Goal: Task Accomplishment & Management: Manage account settings

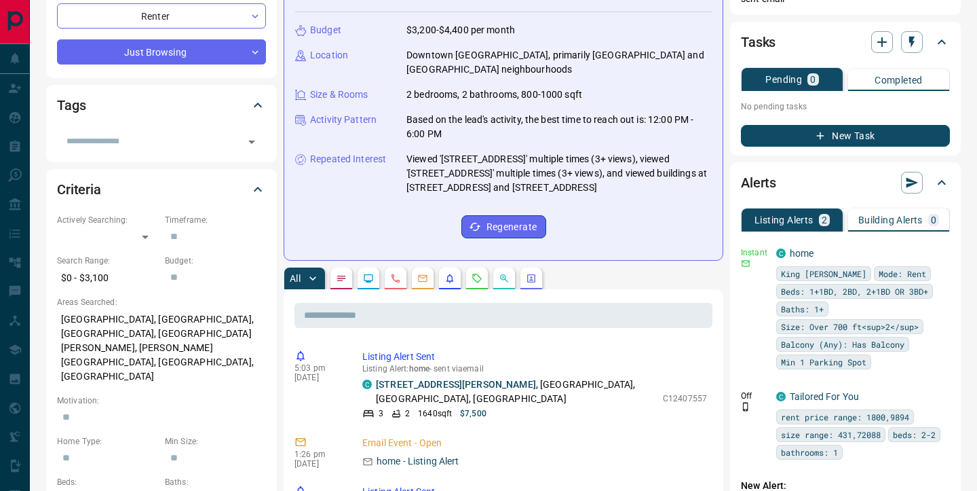
scroll to position [254, 0]
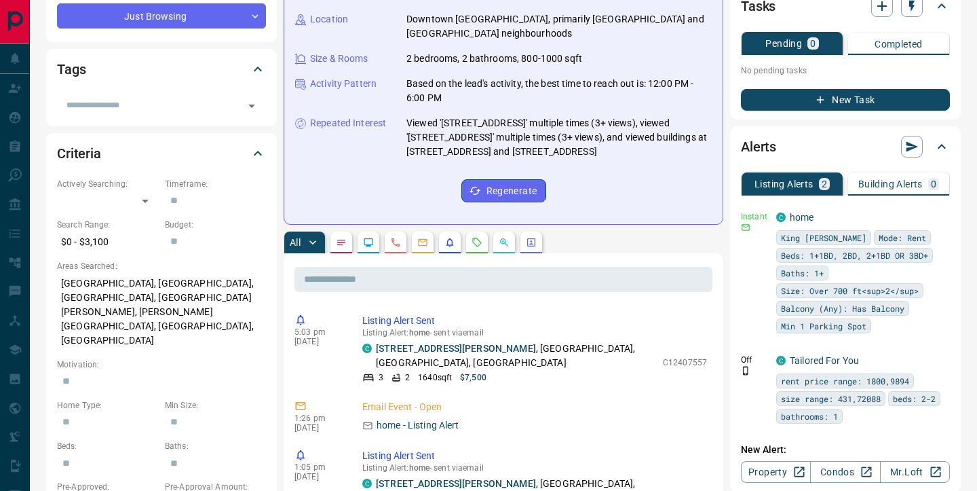
click at [482, 243] on icon "Requests" at bounding box center [477, 242] width 11 height 11
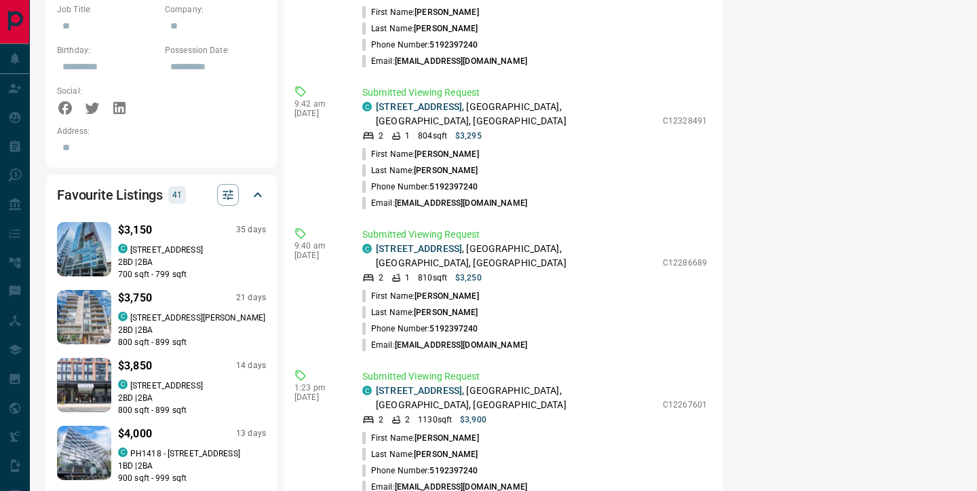
scroll to position [909, 0]
click at [459, 384] on link "[STREET_ADDRESS]" at bounding box center [419, 389] width 86 height 11
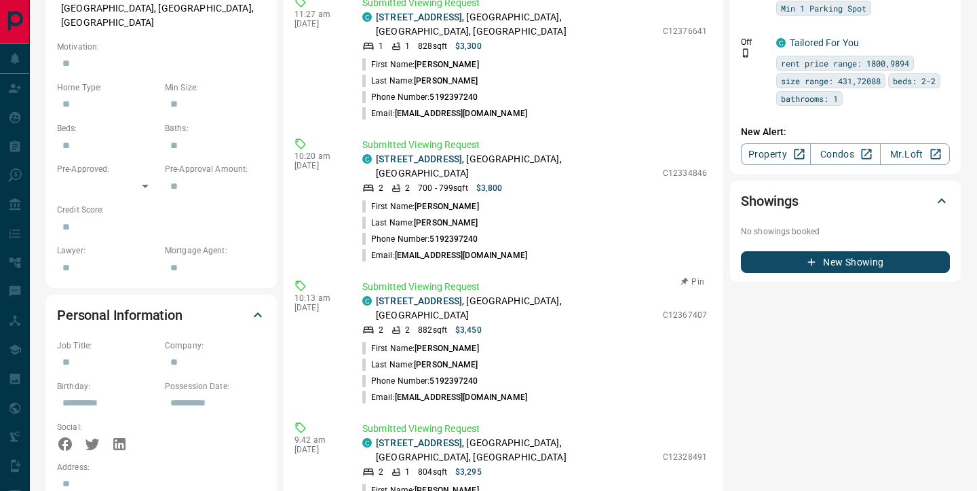
scroll to position [563, 0]
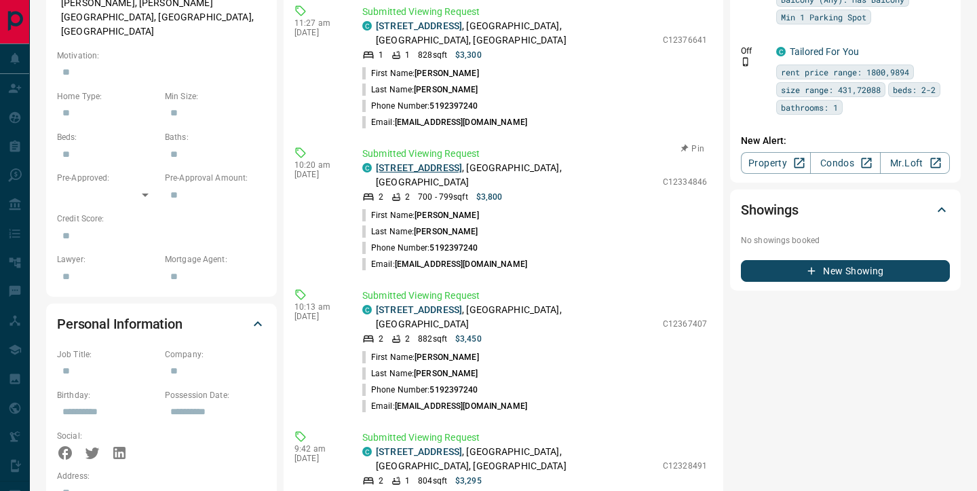
click at [462, 162] on link "[STREET_ADDRESS]" at bounding box center [419, 167] width 86 height 11
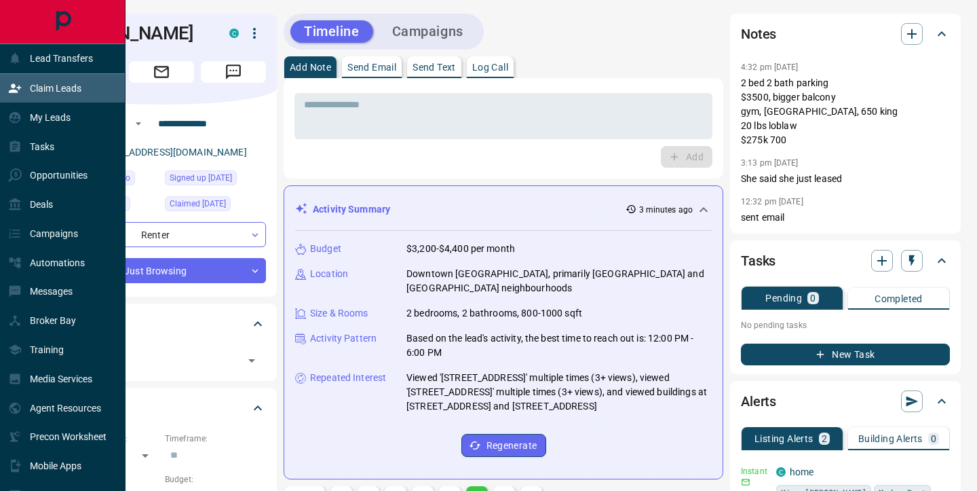
click at [54, 94] on div "Claim Leads" at bounding box center [44, 88] width 73 height 22
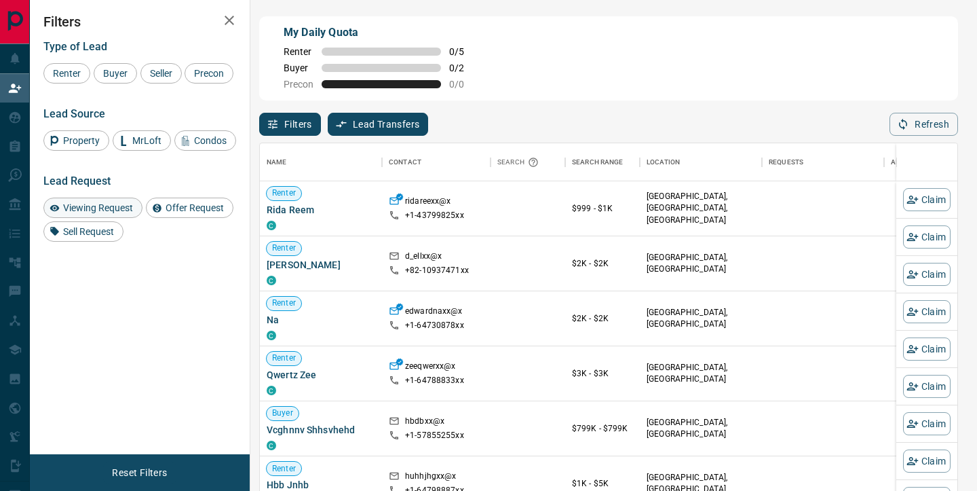
scroll to position [371, 698]
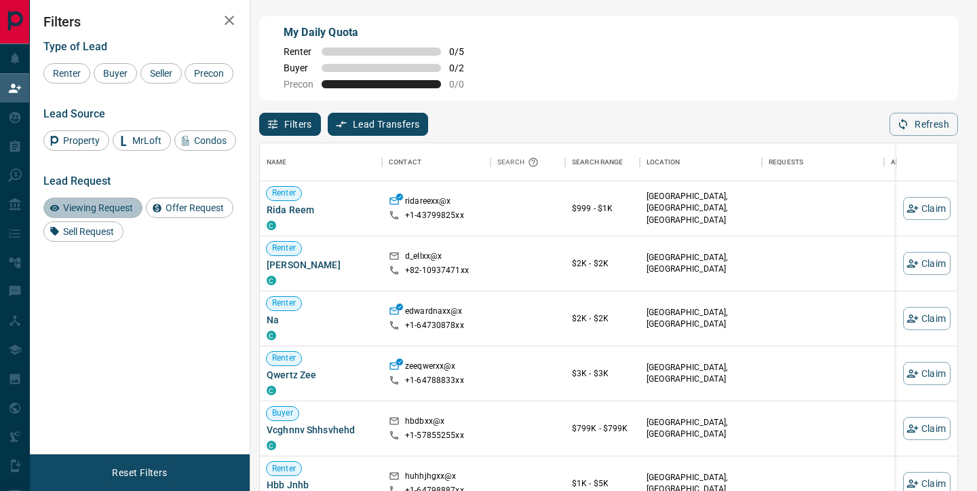
click at [117, 213] on span "Viewing Request" at bounding box center [97, 207] width 79 height 11
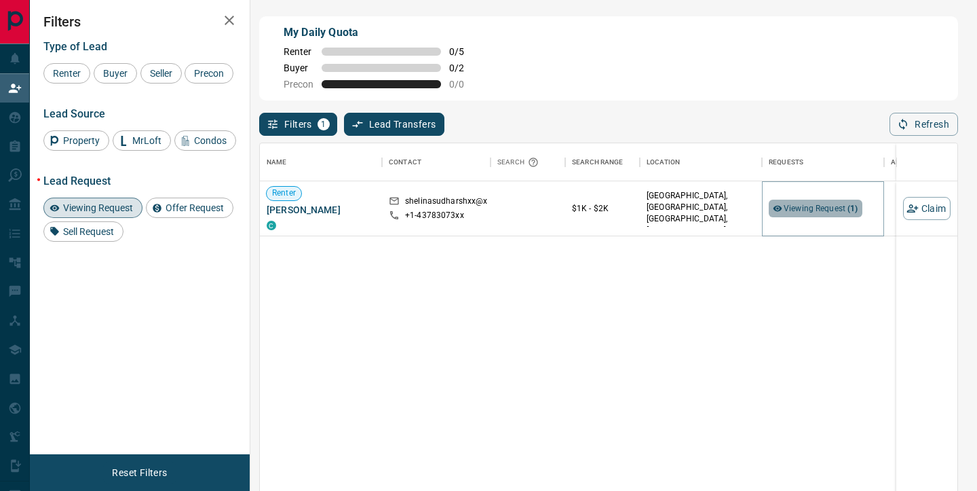
click at [796, 210] on span "Viewing Request ( 1 )" at bounding box center [821, 209] width 75 height 10
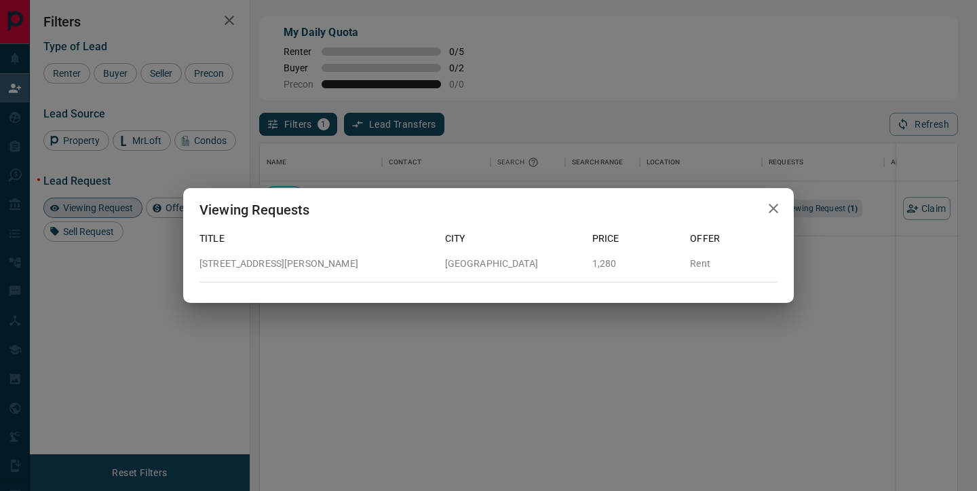
click at [769, 203] on icon "button" at bounding box center [774, 208] width 16 height 16
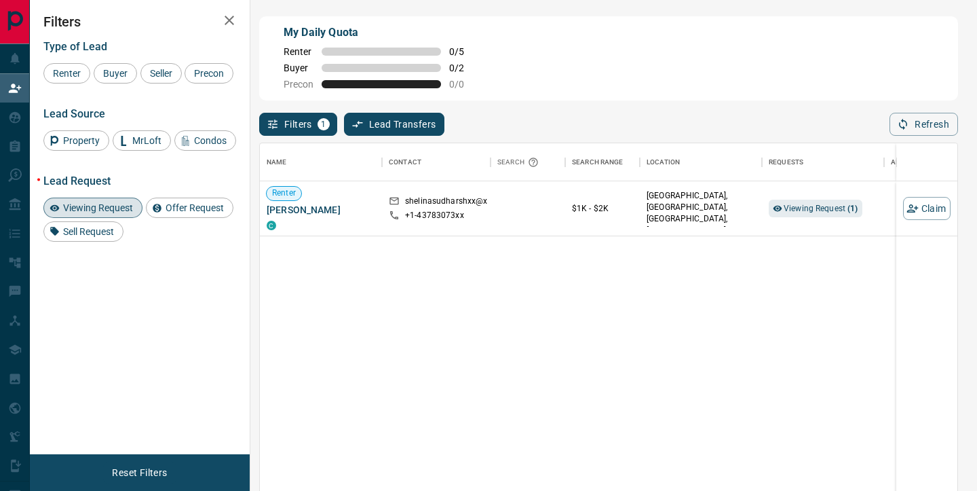
click at [115, 213] on span "Viewing Request" at bounding box center [97, 207] width 79 height 11
click at [192, 213] on span "Offer Request" at bounding box center [195, 207] width 68 height 11
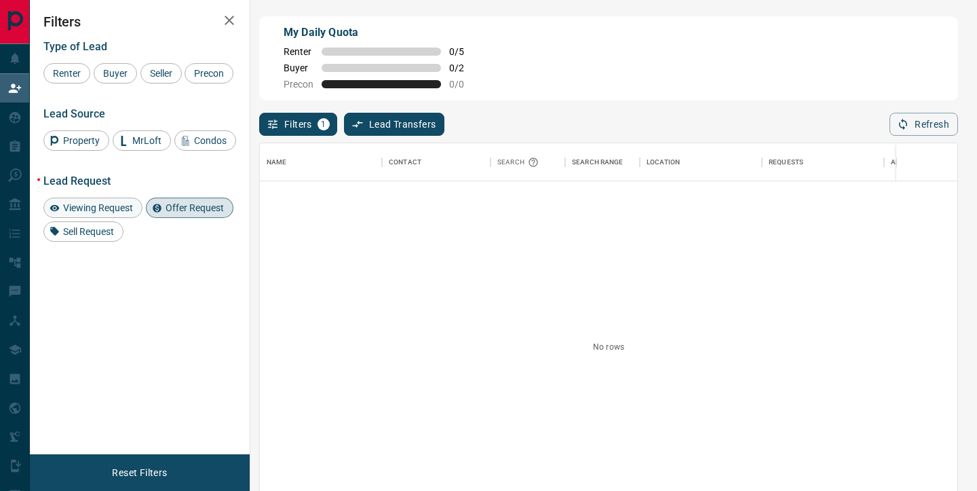
click at [96, 218] on div "Viewing Request" at bounding box center [92, 207] width 99 height 20
click at [206, 213] on span "Offer Request" at bounding box center [195, 207] width 68 height 11
click at [117, 213] on span "Viewing Request" at bounding box center [97, 207] width 79 height 11
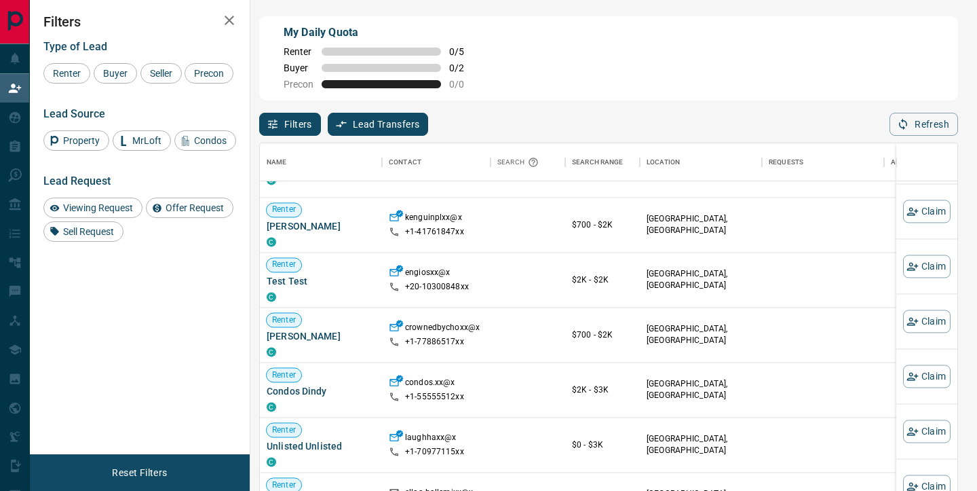
scroll to position [24, 0]
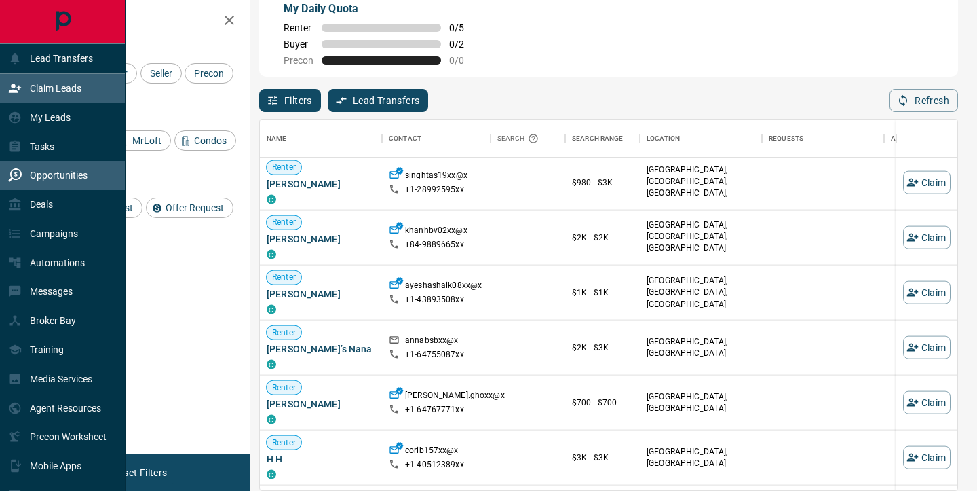
click at [64, 170] on p "Opportunities" at bounding box center [59, 175] width 58 height 11
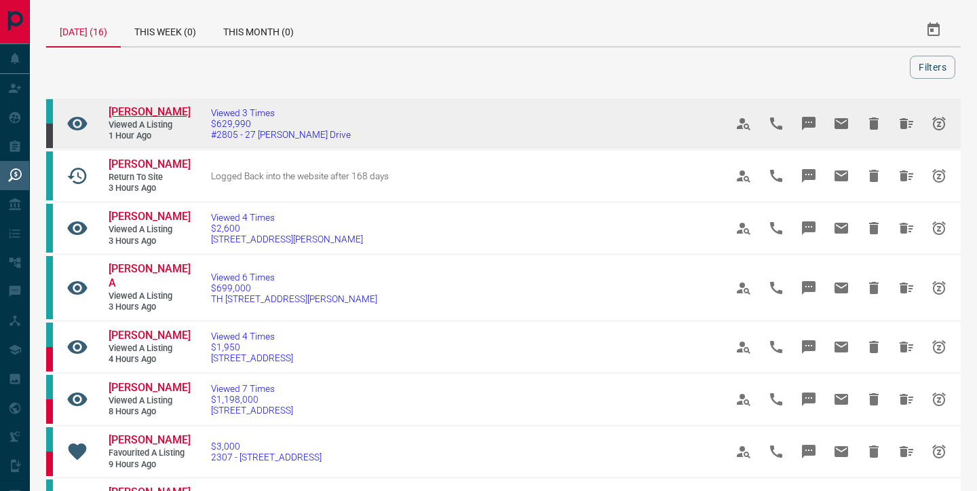
click at [157, 116] on span "[PERSON_NAME]" at bounding box center [150, 111] width 82 height 13
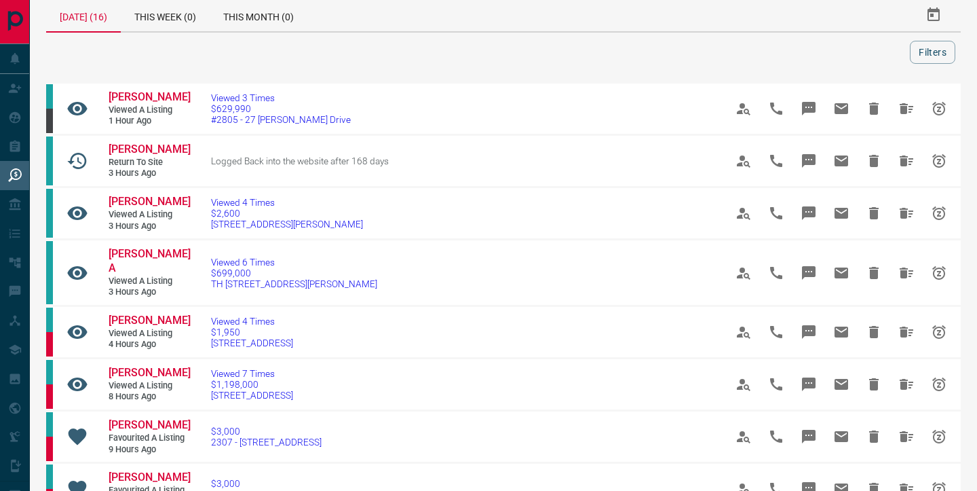
scroll to position [23, 0]
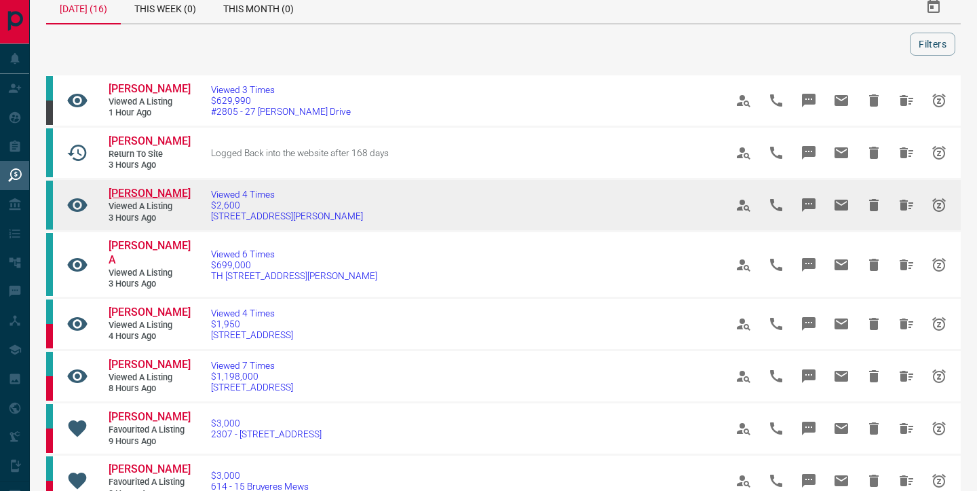
click at [176, 192] on span "[PERSON_NAME]" at bounding box center [150, 193] width 82 height 13
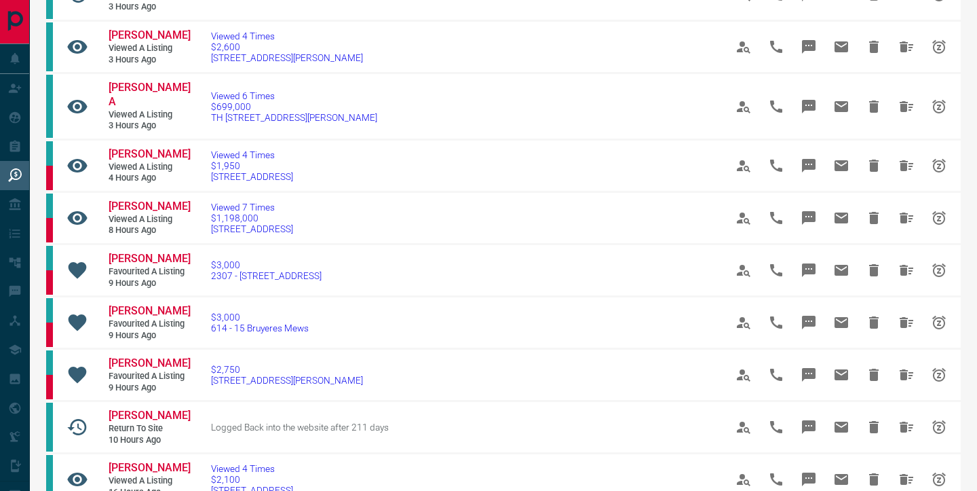
scroll to position [0, 0]
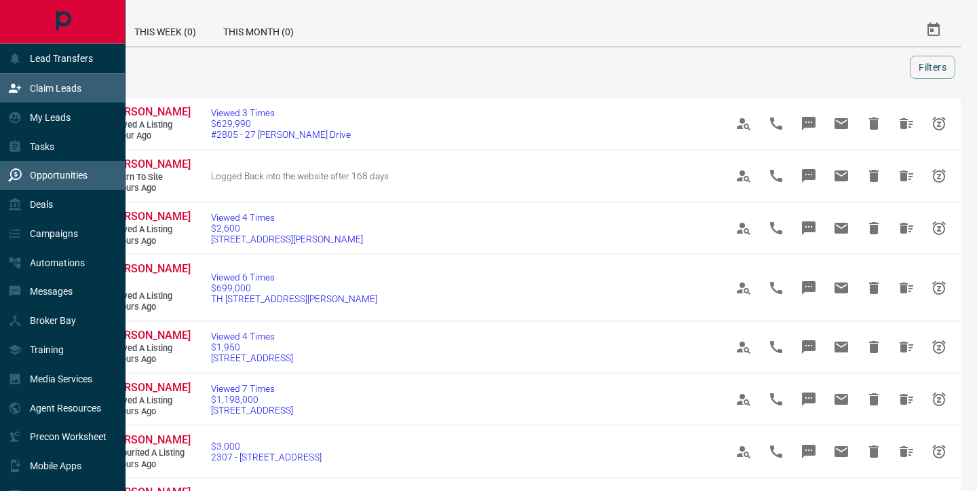
click at [69, 91] on p "Claim Leads" at bounding box center [56, 88] width 52 height 11
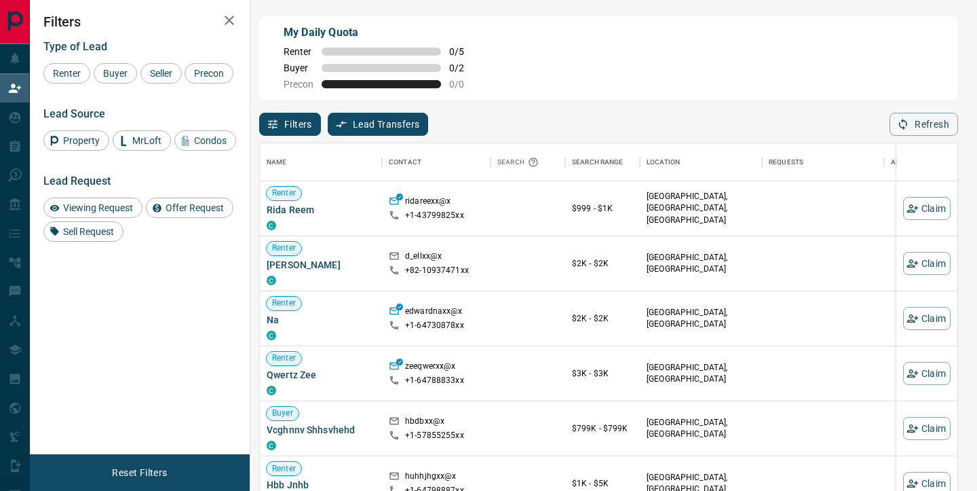
scroll to position [371, 698]
